Goal: Information Seeking & Learning: Learn about a topic

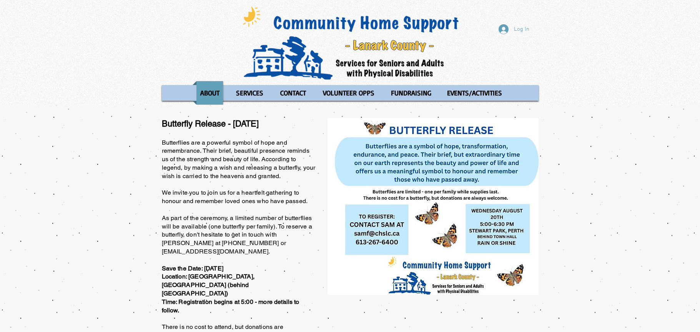
drag, startPoint x: 349, startPoint y: 90, endPoint x: 446, endPoint y: 72, distance: 97.9
click at [350, 90] on p "VOLUNTEER OPPS" at bounding box center [348, 92] width 58 height 23
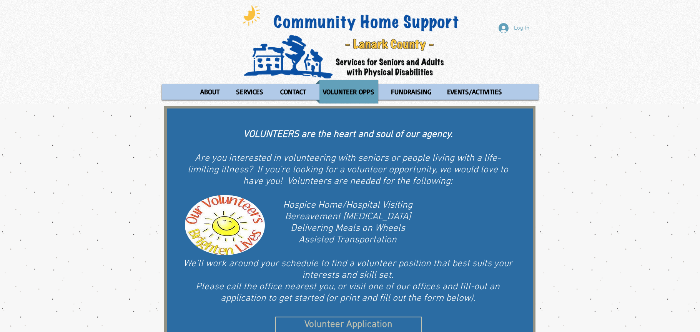
scroll to position [1, 0]
click at [700, 51] on html "top of page Log In ABOUT OUR STORIES Diner's Club Stories MOW Stories Lois's Jo…" at bounding box center [350, 165] width 700 height 332
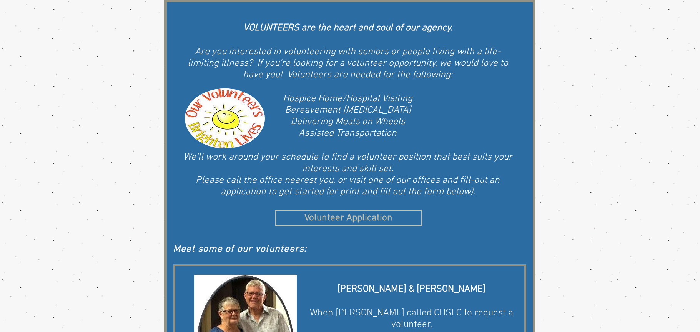
scroll to position [79, 0]
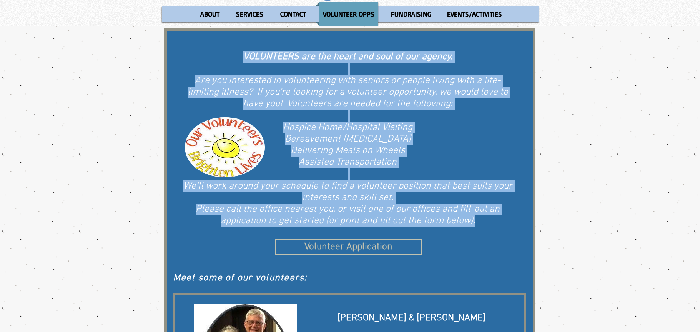
drag, startPoint x: 493, startPoint y: 221, endPoint x: 246, endPoint y: 48, distance: 302.5
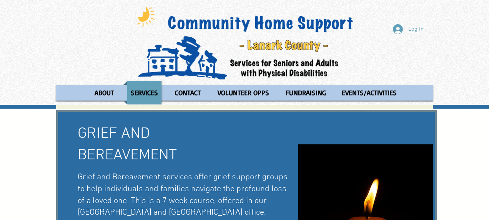
click at [146, 96] on p "SERVICES" at bounding box center [144, 92] width 34 height 23
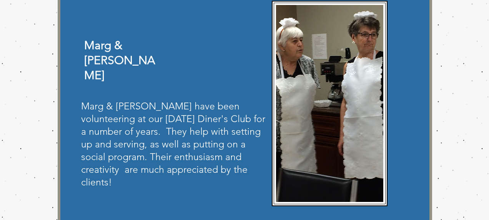
scroll to position [417, 0]
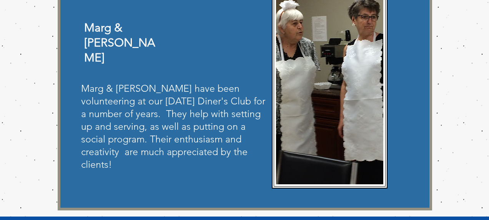
click at [319, 49] on img at bounding box center [329, 85] width 107 height 197
drag, startPoint x: 319, startPoint y: 49, endPoint x: 333, endPoint y: 47, distance: 14.9
click at [333, 47] on img at bounding box center [329, 85] width 107 height 197
click at [333, 46] on img at bounding box center [329, 85] width 107 height 197
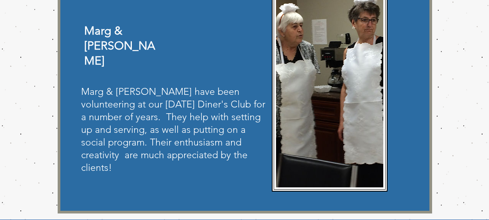
scroll to position [417, 0]
